Goal: Find contact information: Find contact information

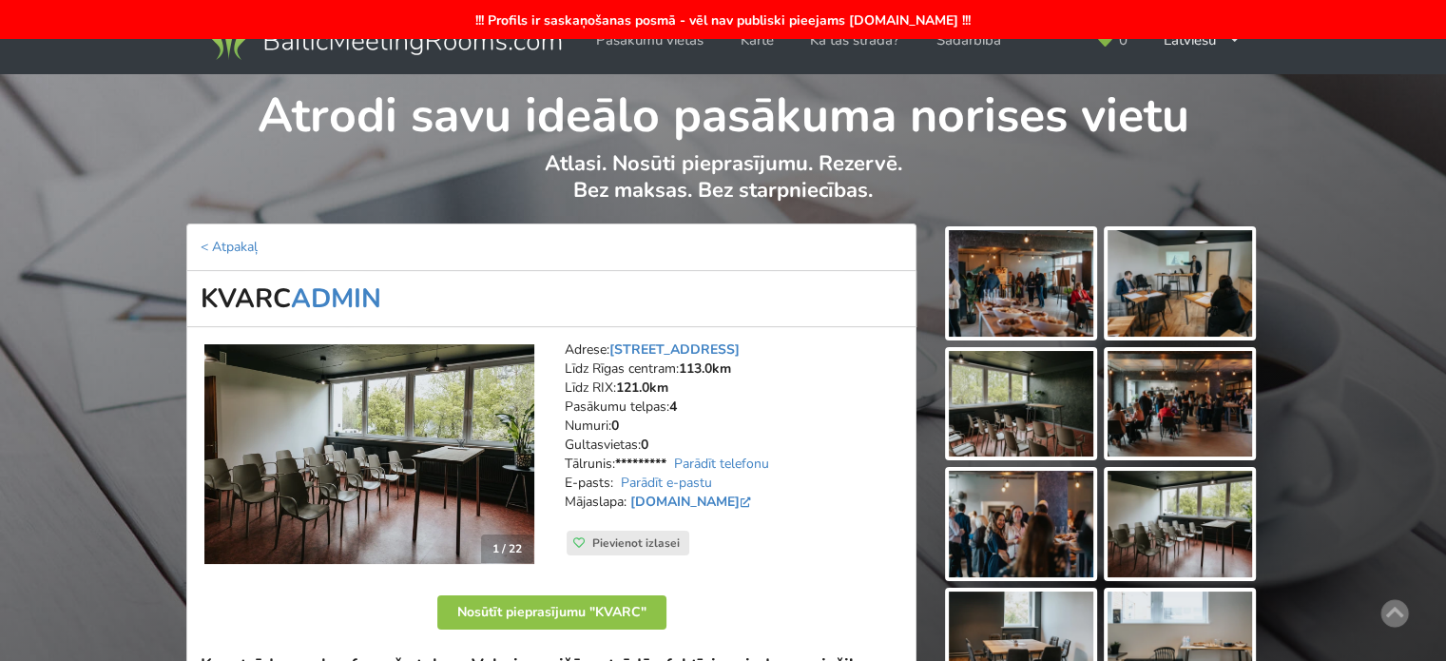
click at [354, 56] on img at bounding box center [383, 37] width 364 height 53
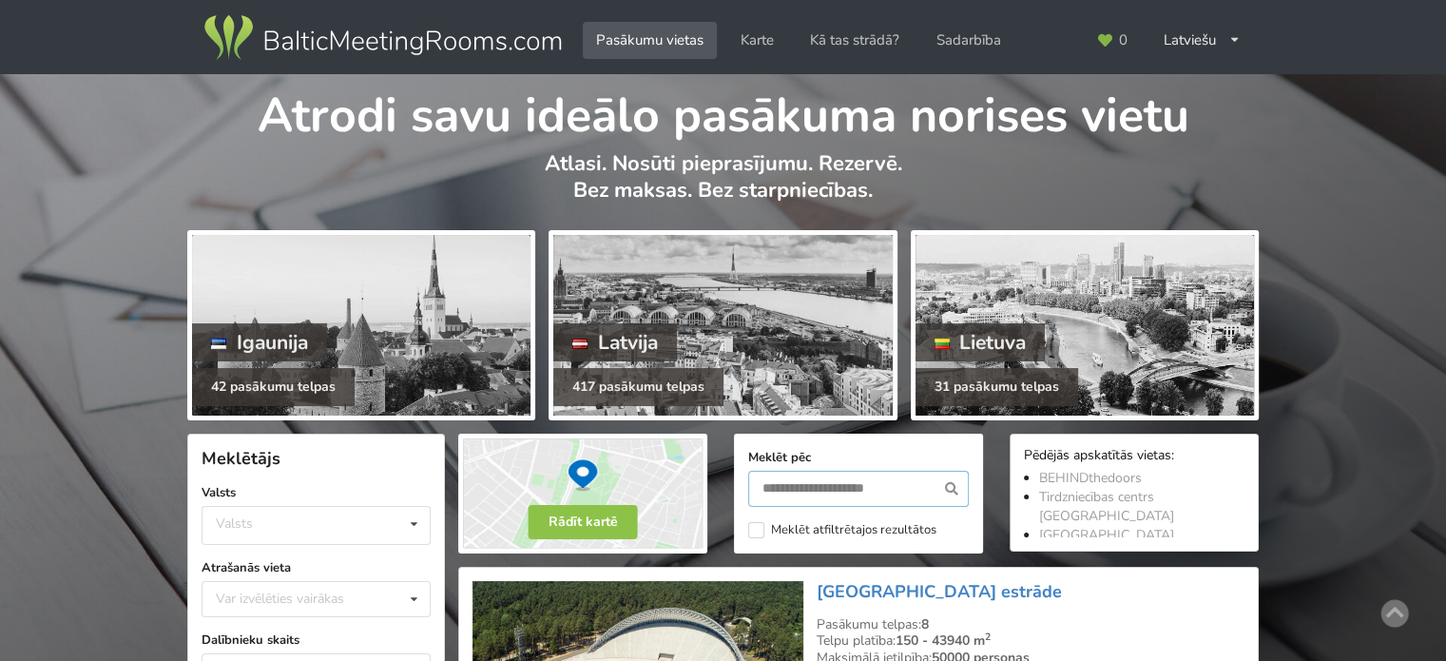
click at [826, 493] on input "text" at bounding box center [858, 489] width 221 height 36
type input "********"
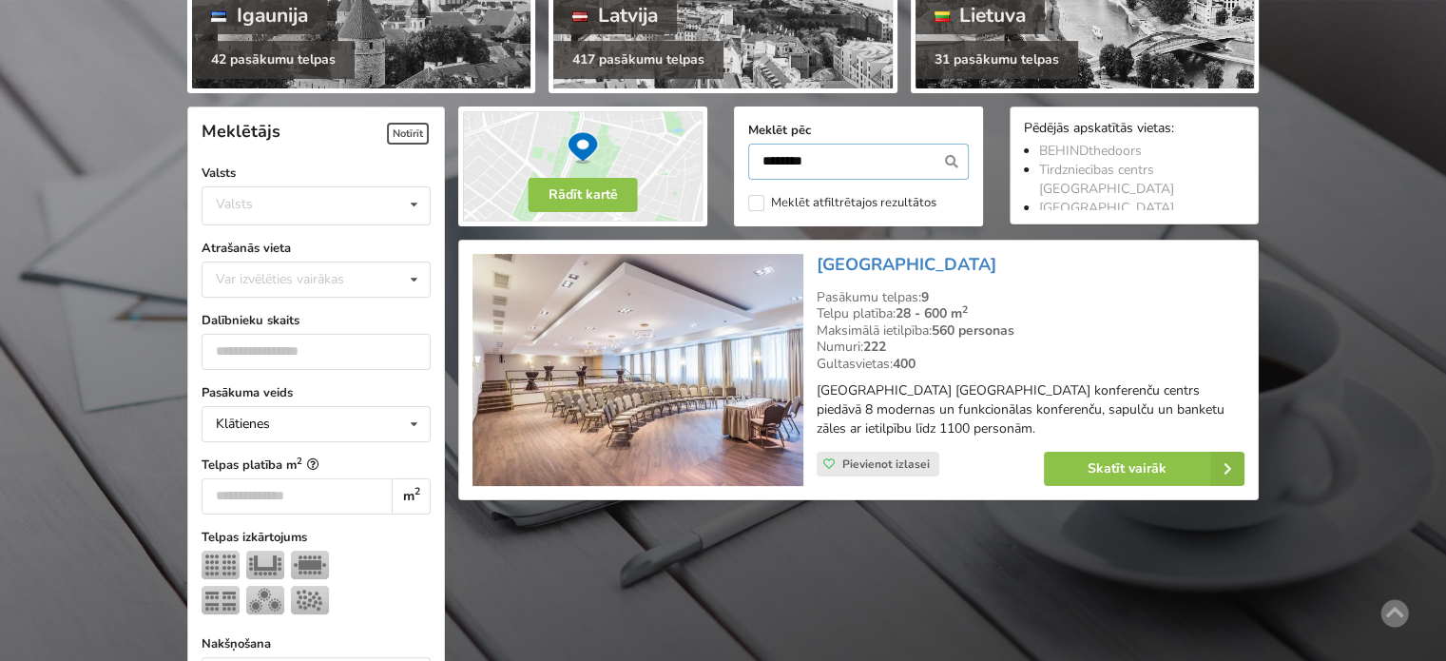
scroll to position [426, 0]
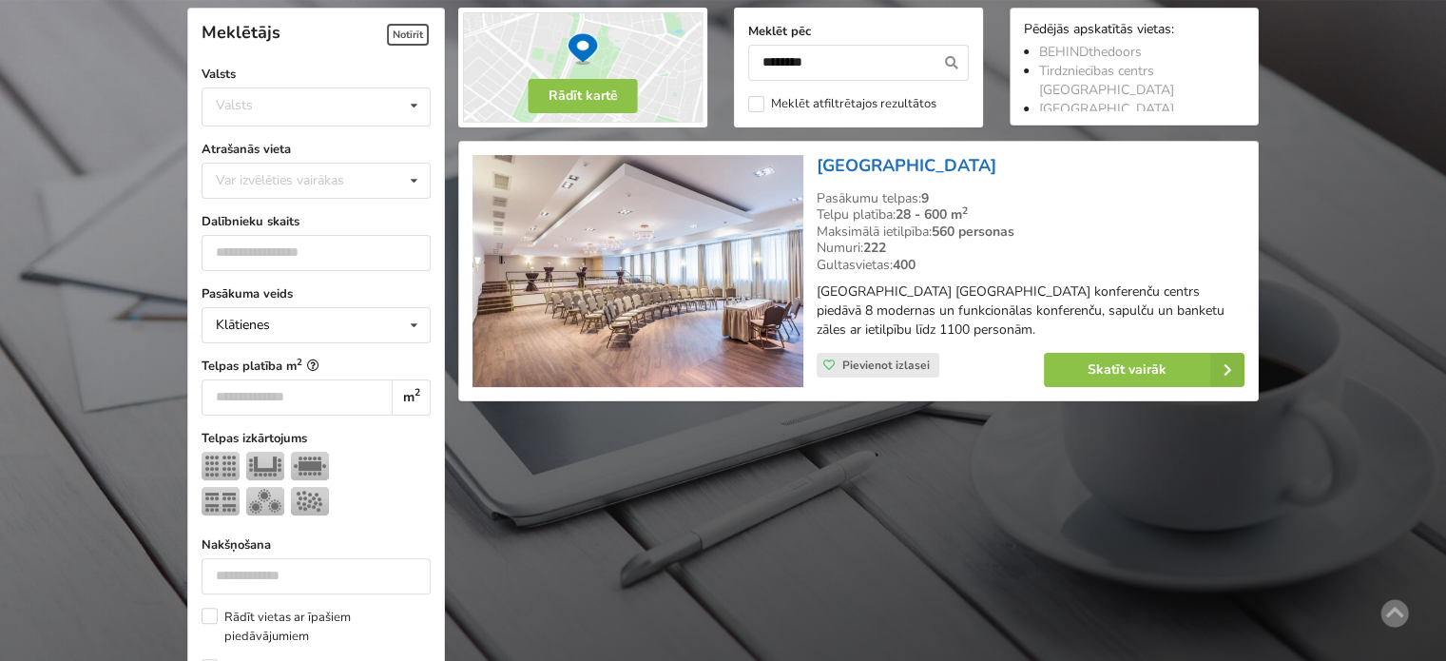
click at [904, 165] on link "Bellevue Park Hotel Riga" at bounding box center [907, 165] width 180 height 23
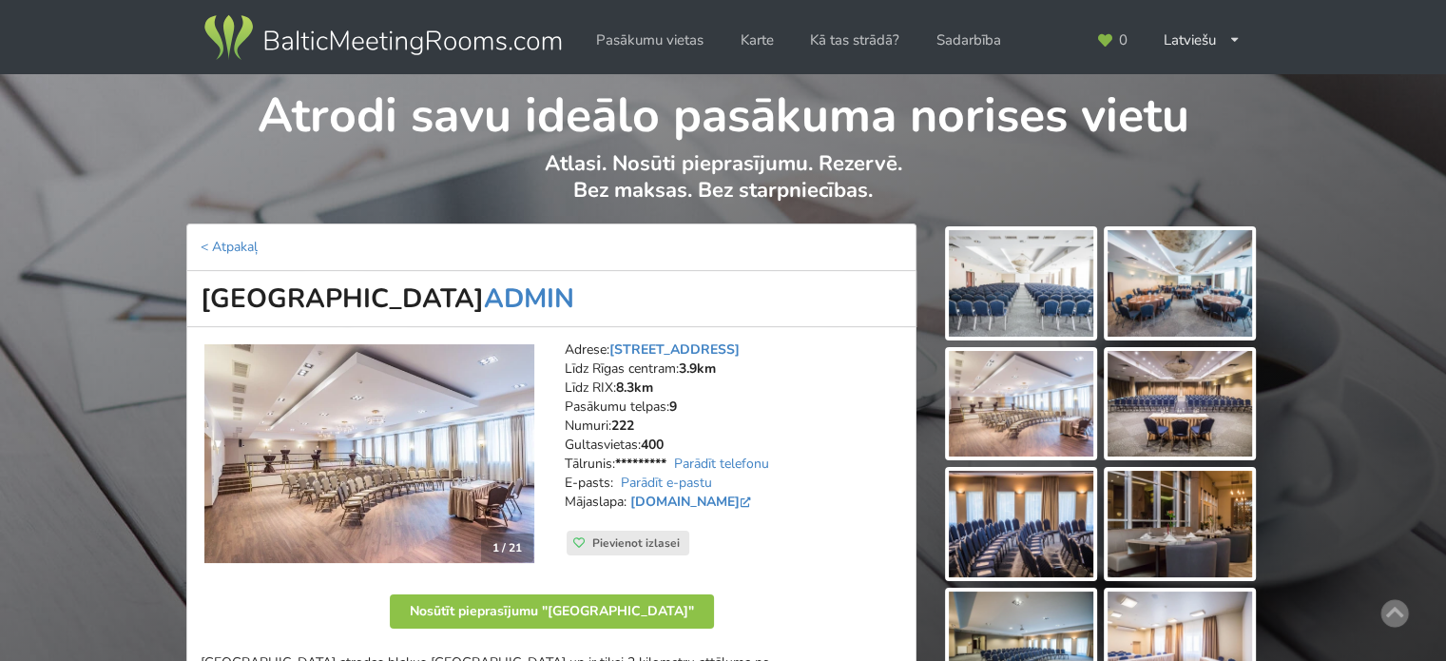
click at [1008, 277] on img at bounding box center [1021, 283] width 145 height 107
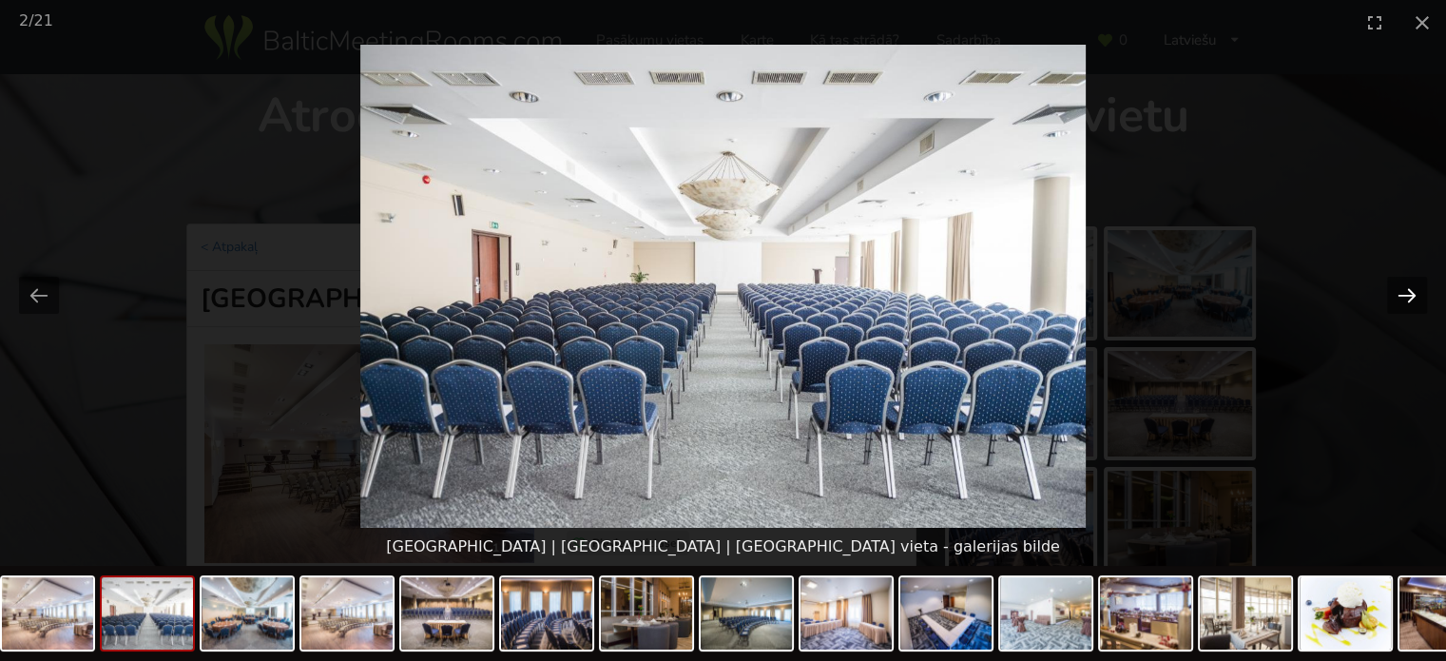
click at [1390, 298] on button "Next slide" at bounding box center [1408, 295] width 40 height 37
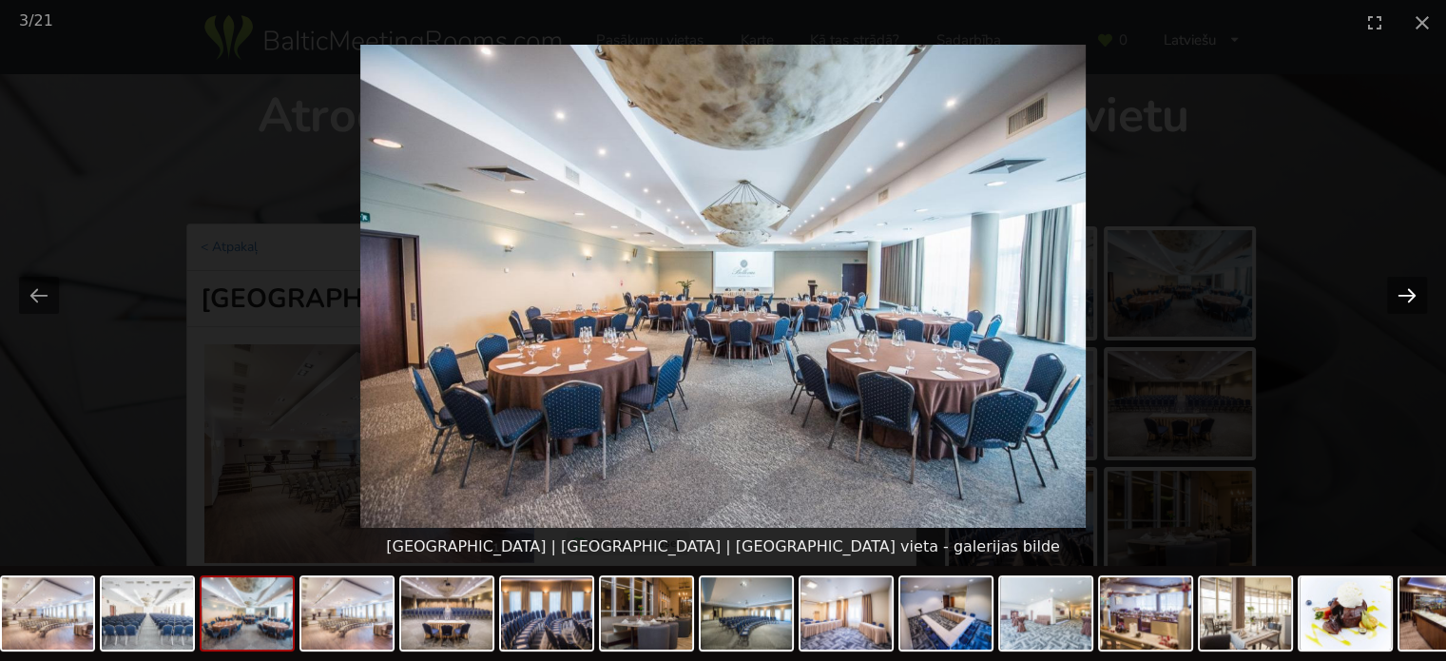
click at [1390, 298] on button "Next slide" at bounding box center [1408, 295] width 40 height 37
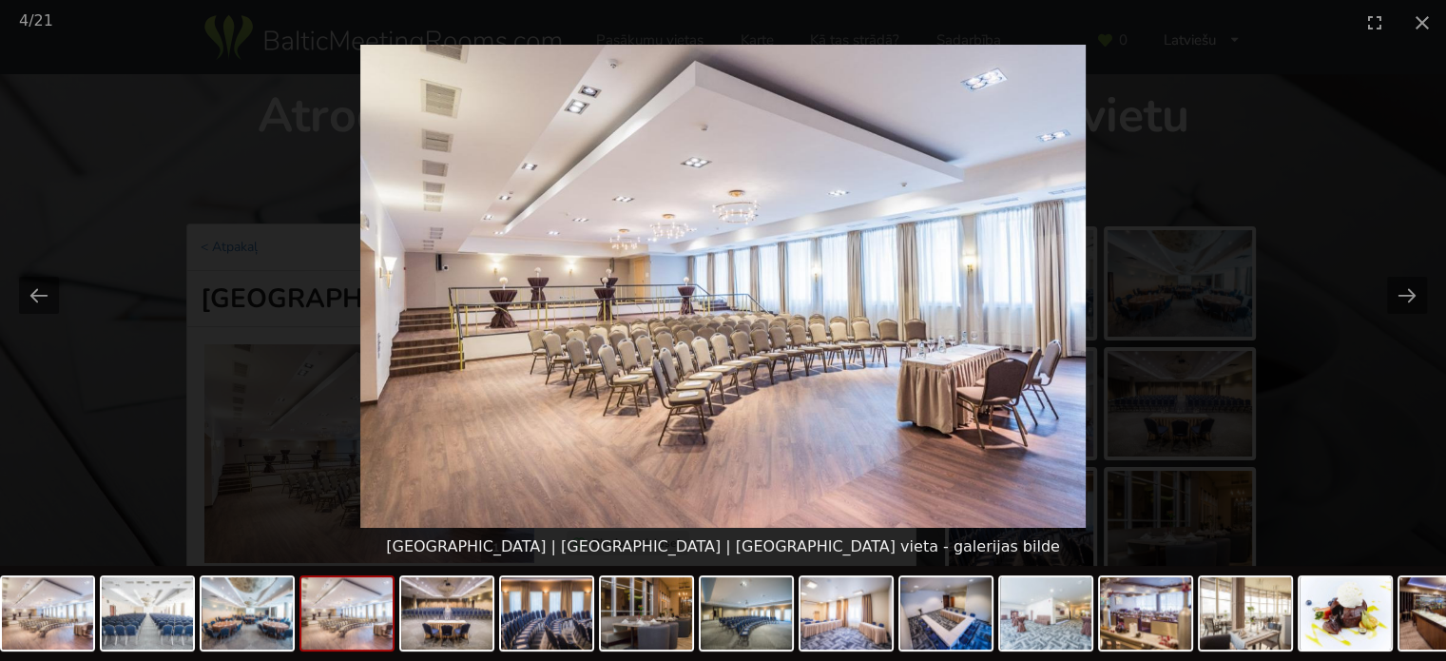
click at [1373, 386] on picture at bounding box center [723, 286] width 1446 height 483
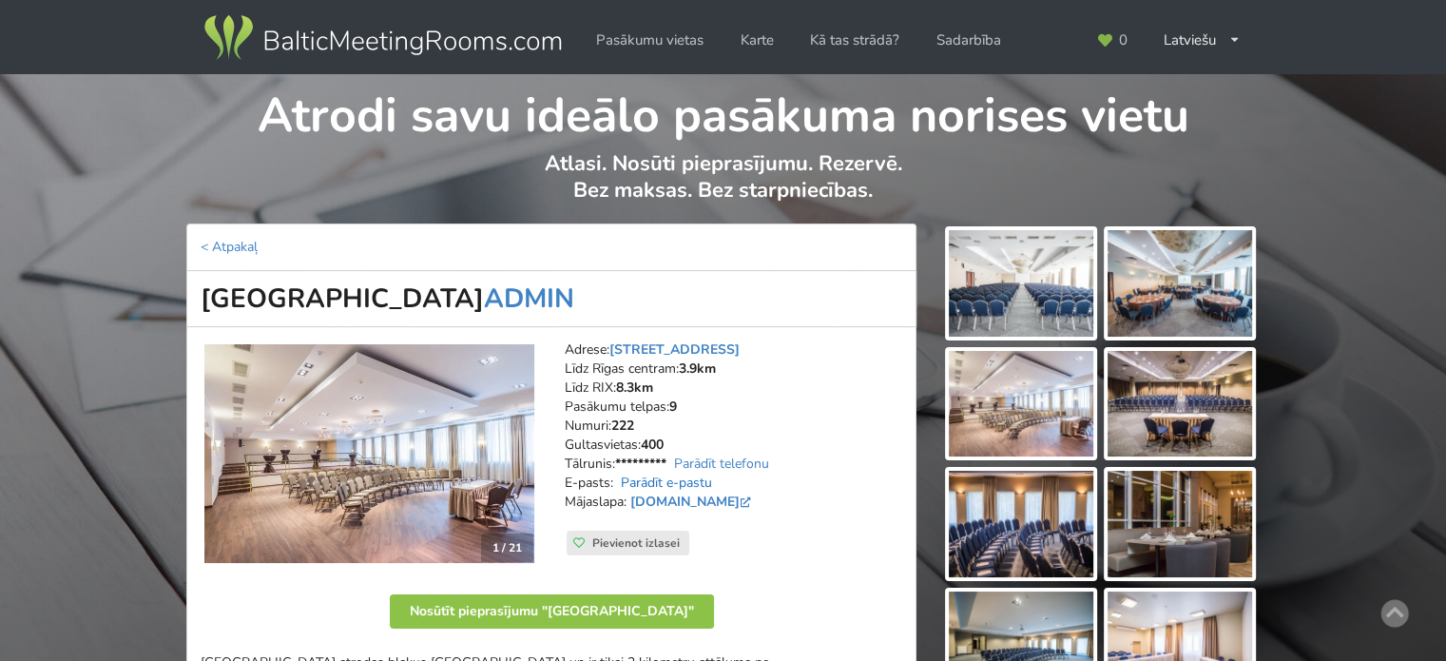
click at [677, 484] on link "Parādīt e-pastu" at bounding box center [666, 483] width 91 height 18
drag, startPoint x: 728, startPoint y: 482, endPoint x: 618, endPoint y: 473, distance: 110.7
click at [618, 473] on address "Adrese: Slokas iela 1, Rīga Līdz Rīgas centram: 3.9km Līdz RIX: 8.3km Pasākumu …" at bounding box center [734, 435] width 338 height 190
copy link "sales@bellevue.lv"
drag, startPoint x: 198, startPoint y: 300, endPoint x: 510, endPoint y: 292, distance: 312.0
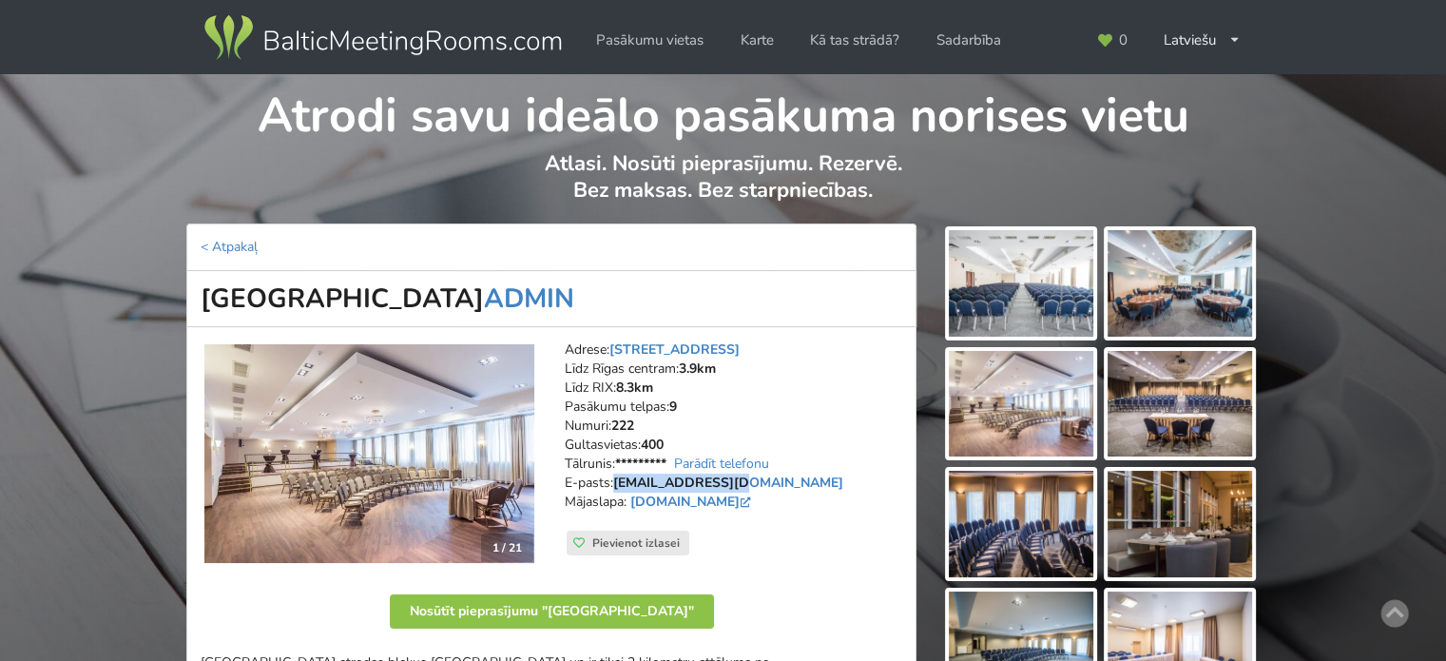
click at [510, 292] on h1 "Bellevue Park Hotel Riga ADMIN" at bounding box center [551, 299] width 730 height 56
copy h1 "Bellevue Park Hotel Riga"
drag, startPoint x: 631, startPoint y: 496, endPoint x: 729, endPoint y: 499, distance: 98.9
click at [729, 499] on address "Adrese: Slokas iela 1, Rīga Līdz Rīgas centram: 3.9km Līdz RIX: 8.3km Pasākumu …" at bounding box center [734, 435] width 338 height 190
copy link "hotelbellevue.lv"
